Goal: Navigation & Orientation: Understand site structure

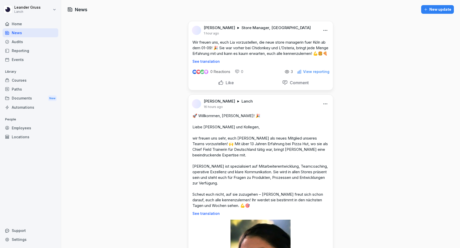
click at [311, 74] on p "View reporting" at bounding box center [316, 72] width 26 height 4
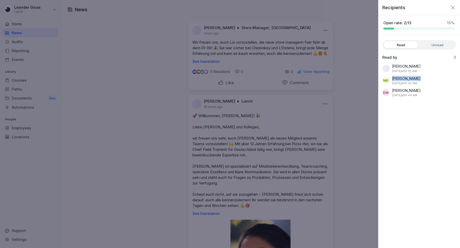
drag, startPoint x: 422, startPoint y: 78, endPoint x: 392, endPoint y: 78, distance: 30.4
click at [392, 78] on div "MG Mirjam Gümmer today at 10:30 AM" at bounding box center [419, 81] width 74 height 10
click at [452, 5] on icon "button" at bounding box center [453, 8] width 6 height 6
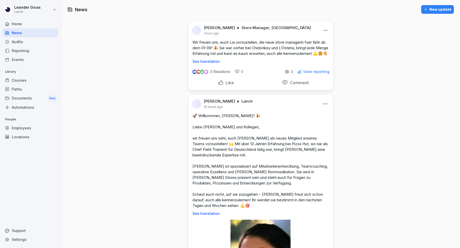
scroll to position [159, 0]
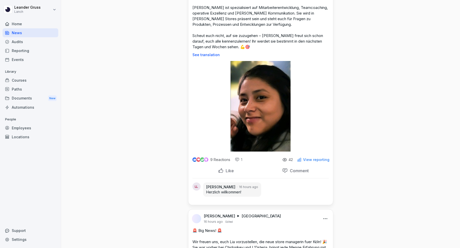
click at [315, 162] on p "View reporting" at bounding box center [316, 160] width 26 height 4
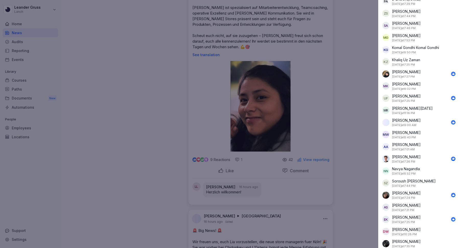
scroll to position [325, 0]
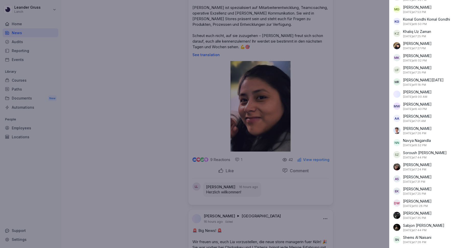
click at [119, 103] on div at bounding box center [230, 124] width 460 height 248
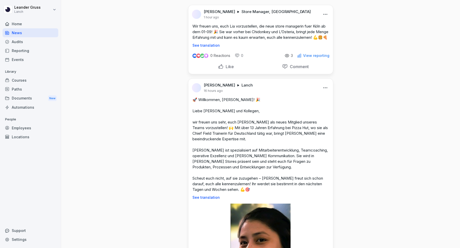
scroll to position [18, 0]
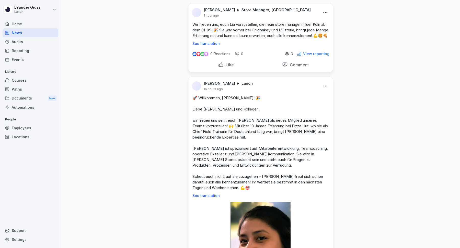
click at [228, 67] on p "Like" at bounding box center [229, 64] width 10 height 5
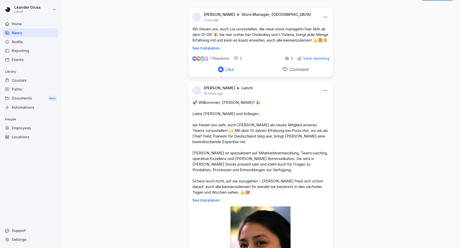
scroll to position [16, 0]
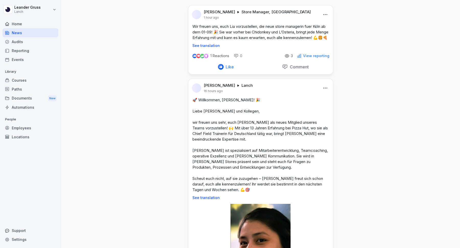
click at [310, 58] on p "View reporting" at bounding box center [316, 56] width 26 height 4
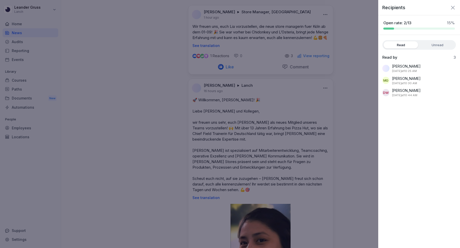
click at [455, 7] on icon "button" at bounding box center [453, 8] width 6 height 6
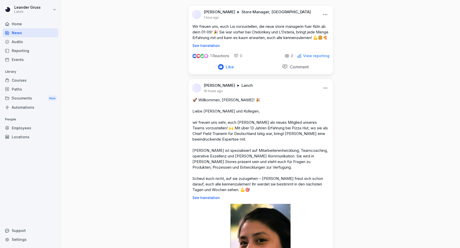
click at [36, 125] on div "Employees" at bounding box center [31, 128] width 56 height 9
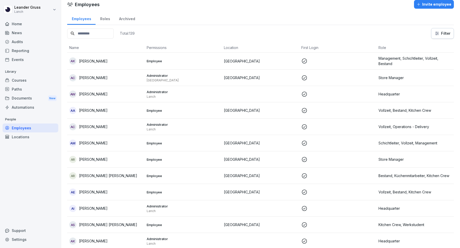
click at [106, 36] on input at bounding box center [90, 34] width 47 height 10
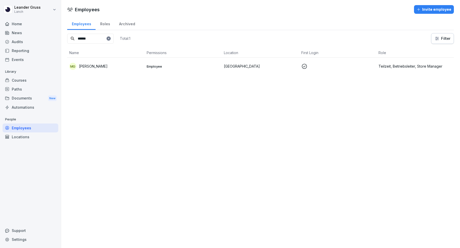
type input "******"
click at [138, 65] on div "MG Mirjam Gümmer" at bounding box center [105, 66] width 73 height 7
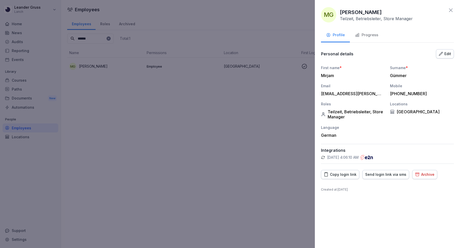
click at [451, 9] on icon at bounding box center [451, 10] width 4 height 4
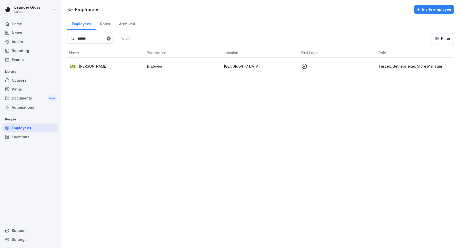
click at [27, 104] on div "Automations" at bounding box center [31, 107] width 56 height 9
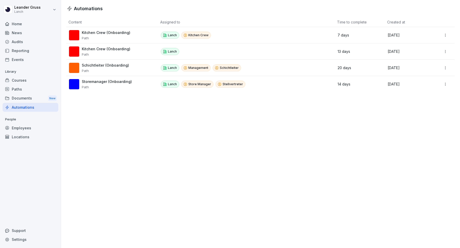
click at [28, 101] on div "Documents New" at bounding box center [31, 98] width 56 height 9
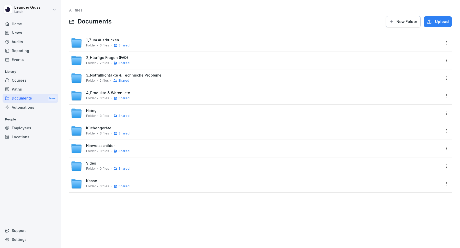
click at [40, 88] on div "Paths" at bounding box center [31, 89] width 56 height 9
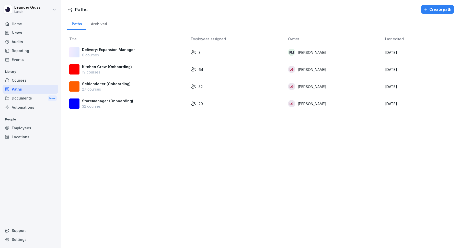
click at [37, 82] on div "Courses" at bounding box center [31, 80] width 56 height 9
click at [32, 59] on div "Events" at bounding box center [31, 59] width 56 height 9
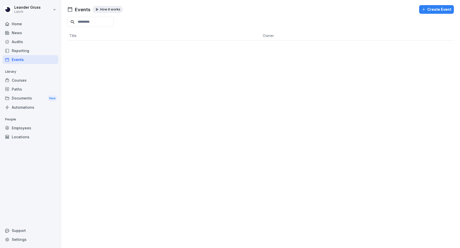
click at [30, 54] on div "Reporting" at bounding box center [31, 50] width 56 height 9
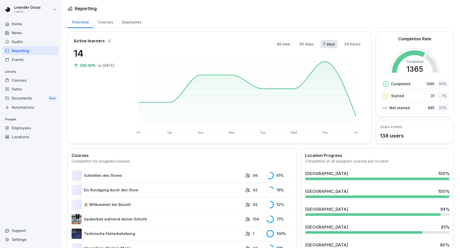
click at [18, 31] on div "News" at bounding box center [31, 32] width 56 height 9
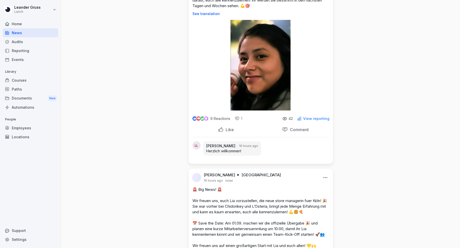
scroll to position [224, 0]
